Goal: Transaction & Acquisition: Purchase product/service

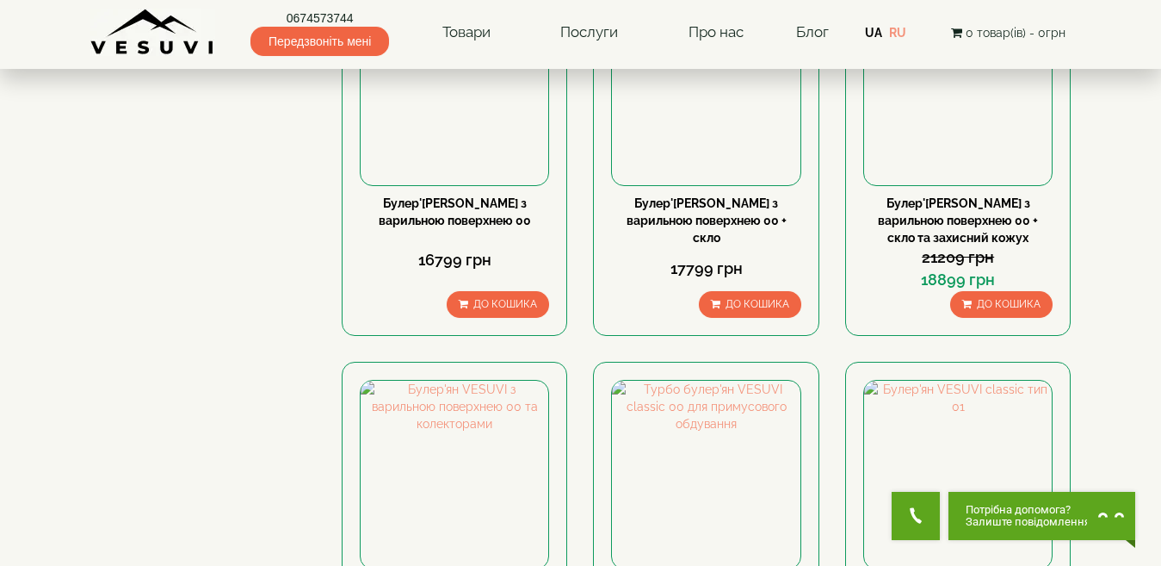
scroll to position [1808, 0]
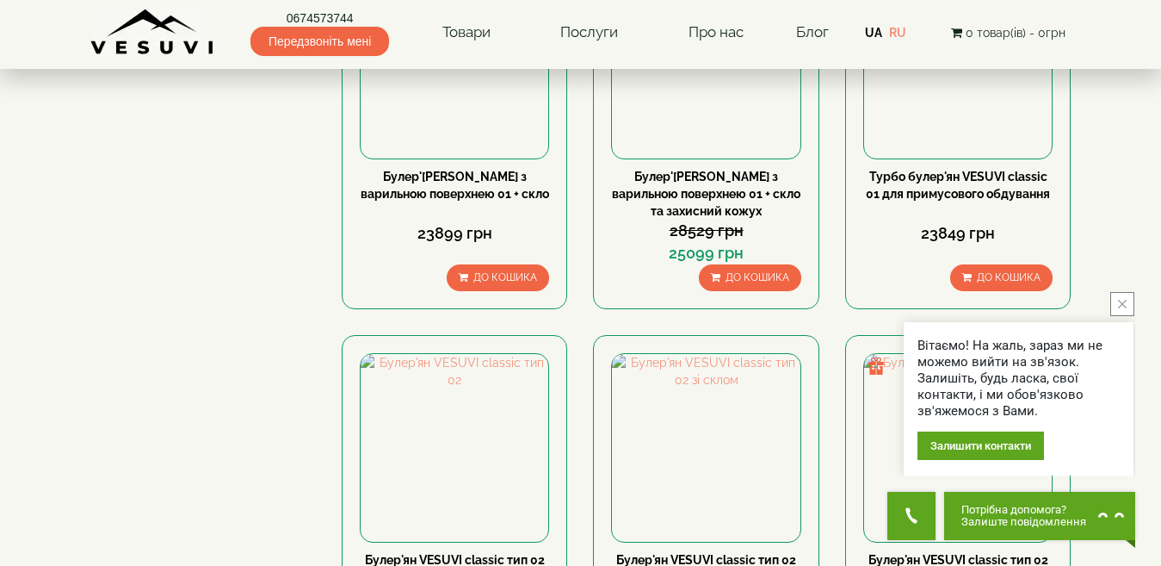
scroll to position [1980, 0]
